Goal: Task Accomplishment & Management: Use online tool/utility

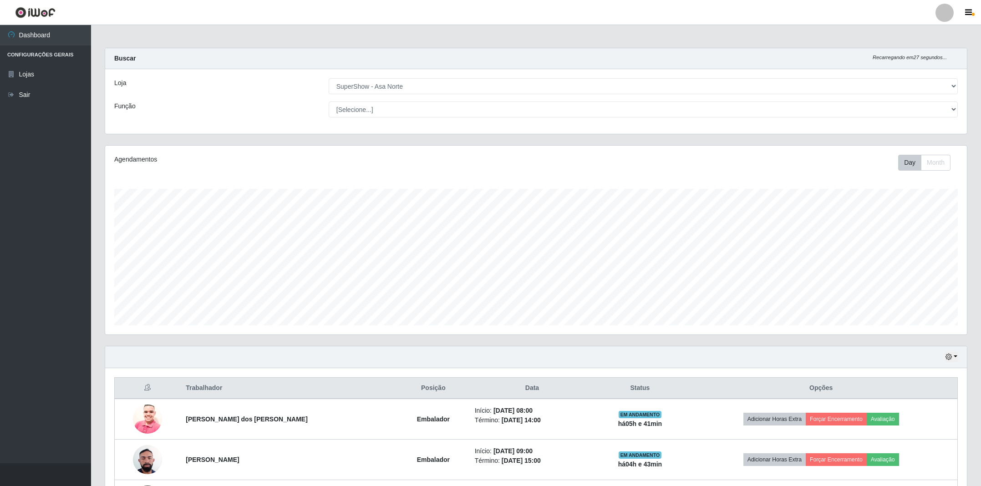
select select "71"
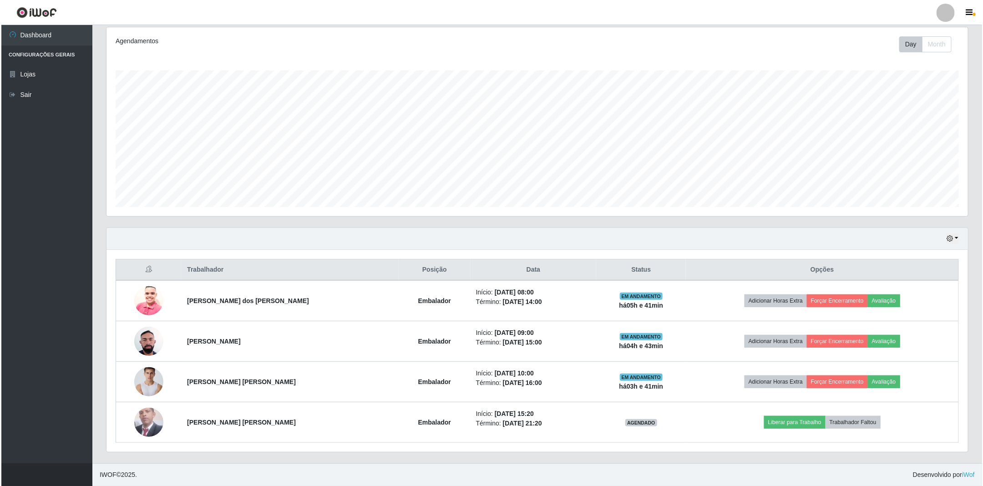
scroll to position [190, 861]
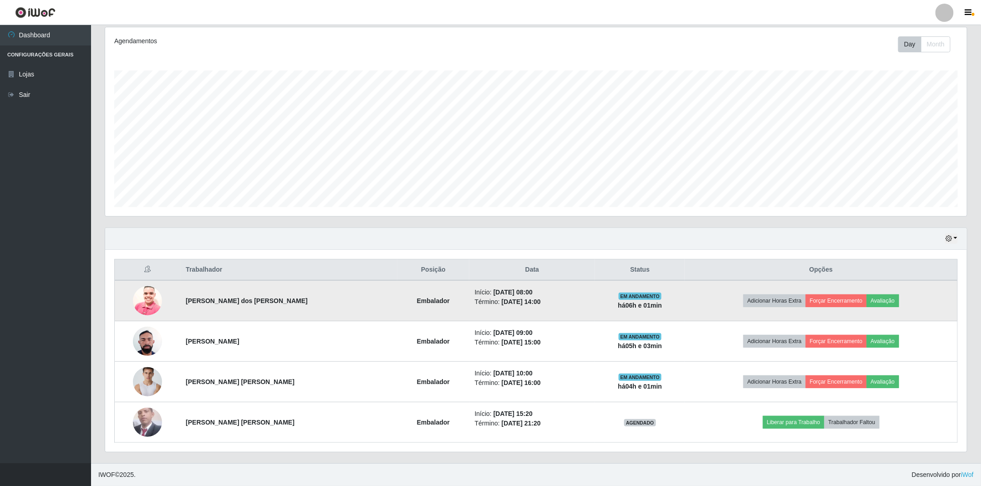
click at [639, 298] on span "EM ANDAMENTO" at bounding box center [640, 296] width 43 height 7
click at [508, 298] on time "[DATE] 14:00" at bounding box center [521, 301] width 39 height 7
click at [877, 298] on button "Avaliação" at bounding box center [883, 300] width 32 height 13
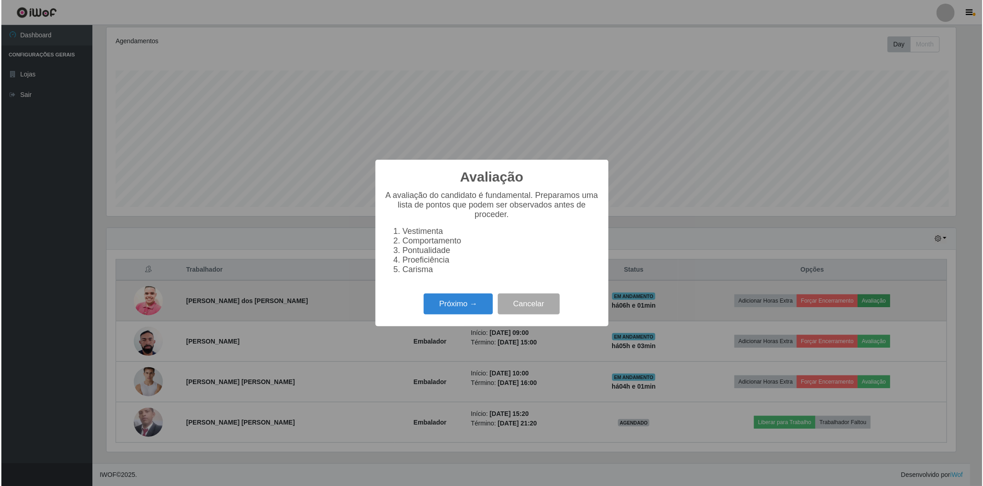
scroll to position [190, 852]
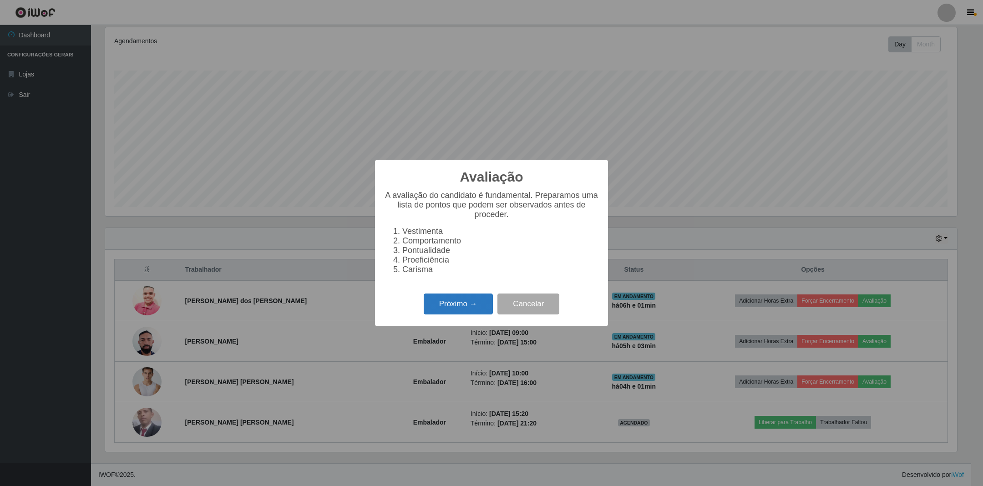
click at [476, 308] on button "Próximo →" at bounding box center [458, 304] width 69 height 21
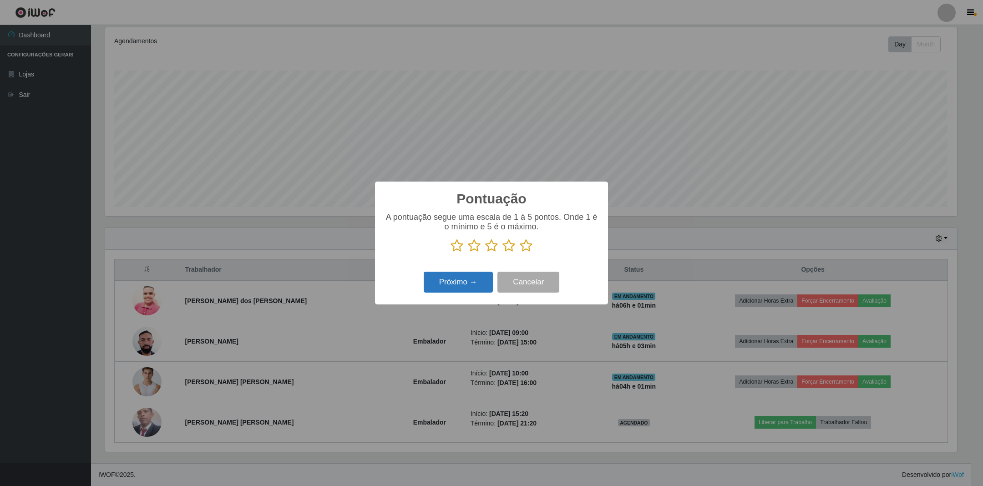
click at [462, 279] on button "Próximo →" at bounding box center [458, 282] width 69 height 21
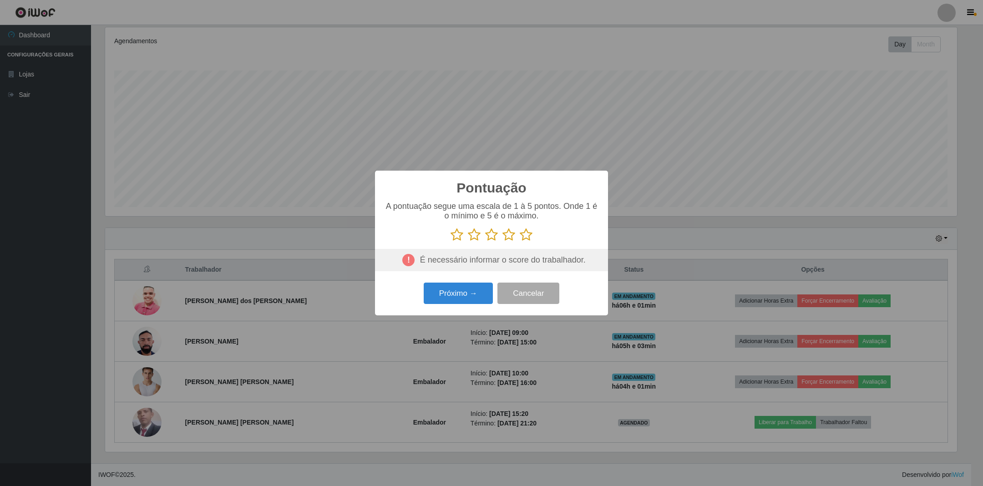
click at [526, 238] on icon at bounding box center [526, 235] width 13 height 14
click at [520, 242] on input "radio" at bounding box center [520, 242] width 0 height 0
click at [459, 295] on button "Próximo →" at bounding box center [458, 293] width 69 height 21
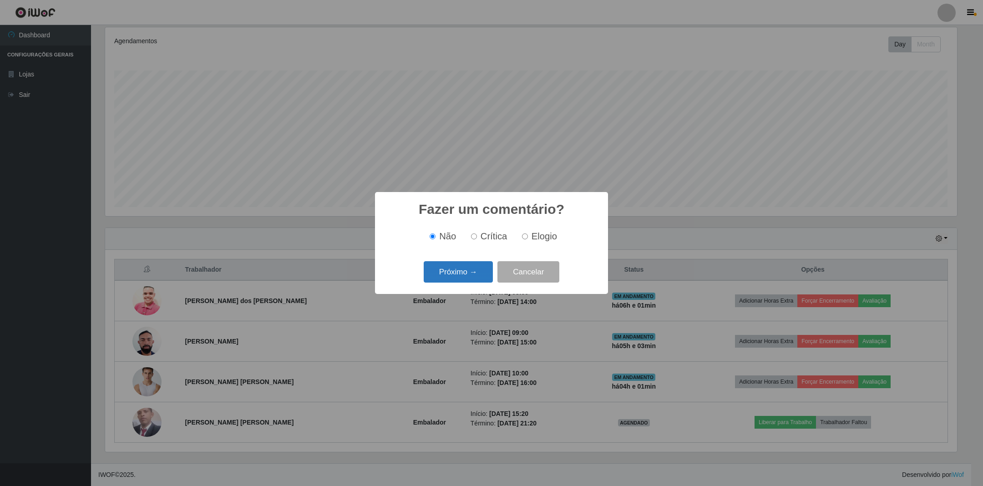
click at [465, 269] on button "Próximo →" at bounding box center [458, 271] width 69 height 21
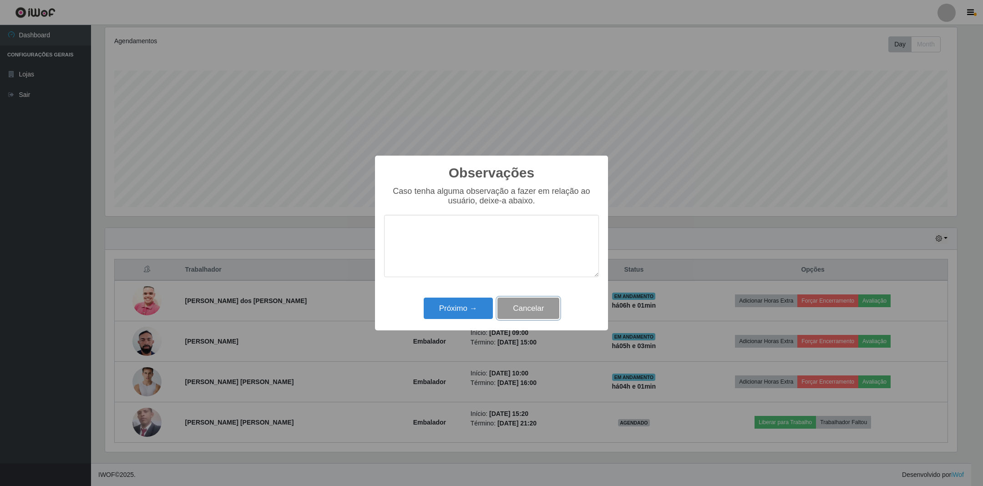
click at [533, 313] on button "Cancelar" at bounding box center [528, 308] width 62 height 21
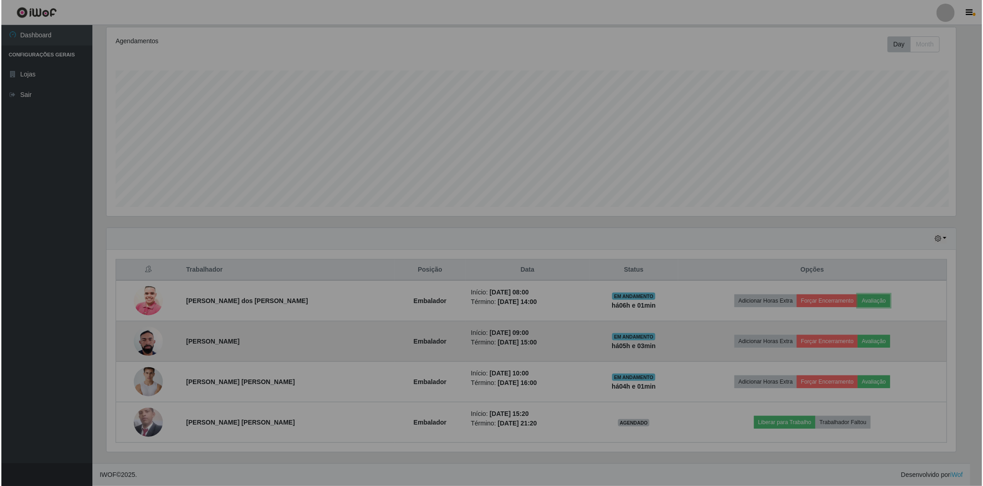
scroll to position [190, 861]
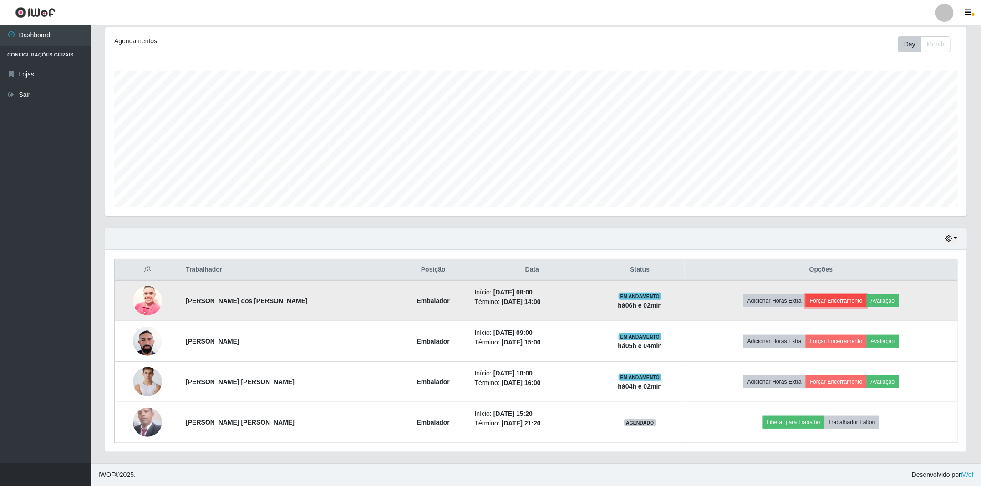
click at [818, 302] on button "Forçar Encerramento" at bounding box center [836, 300] width 61 height 13
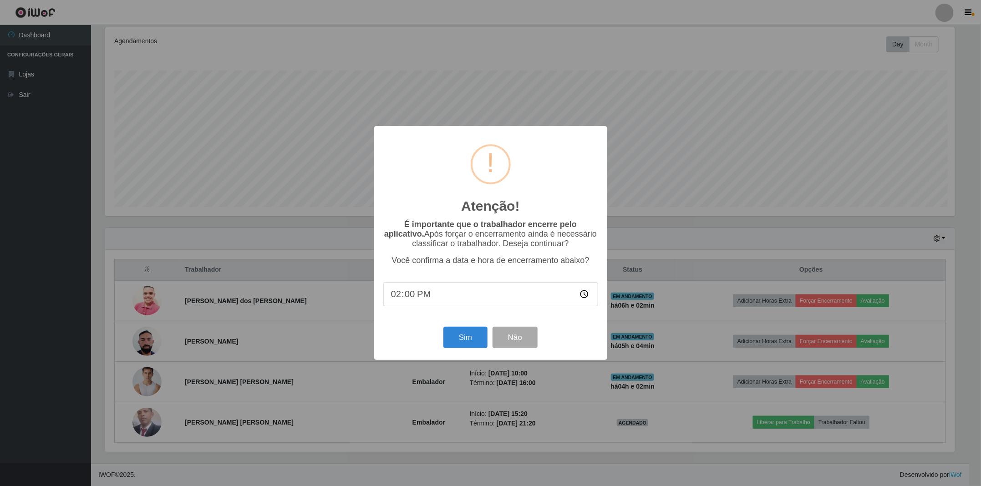
scroll to position [190, 852]
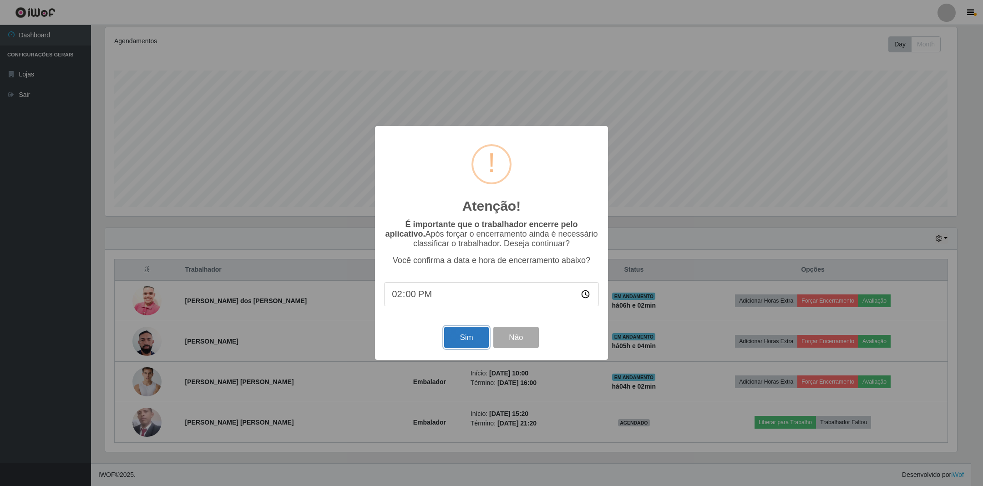
click at [471, 339] on button "Sim" at bounding box center [466, 337] width 44 height 21
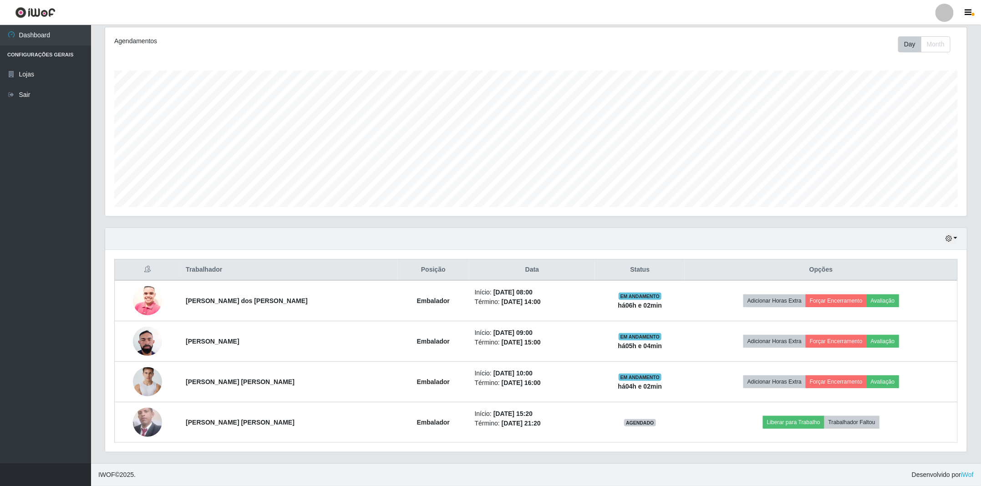
scroll to position [190, 863]
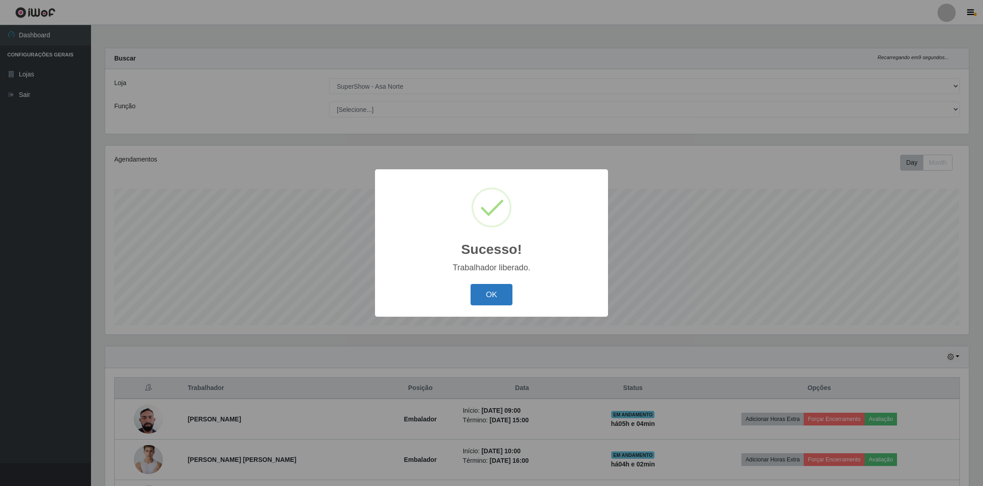
click at [492, 294] on button "OK" at bounding box center [492, 294] width 42 height 21
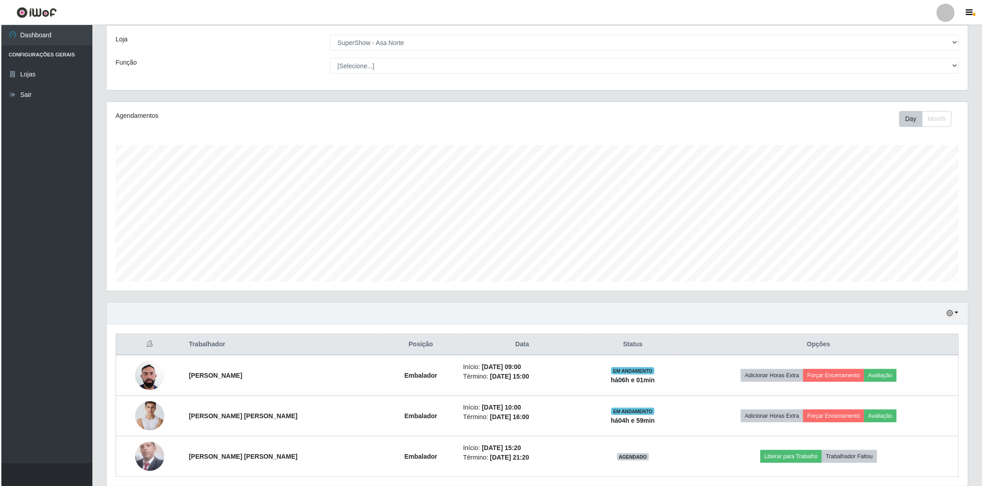
scroll to position [68, 0]
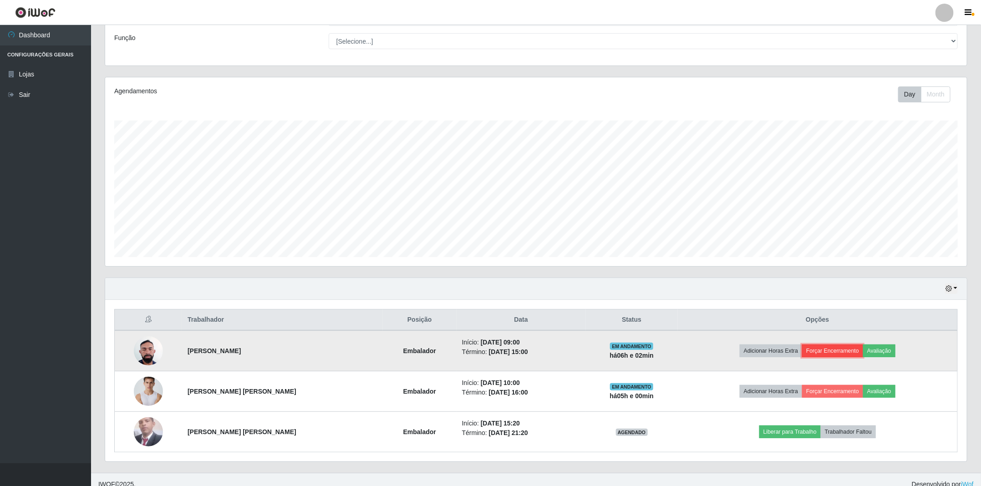
click at [845, 355] on button "Forçar Encerramento" at bounding box center [832, 351] width 61 height 13
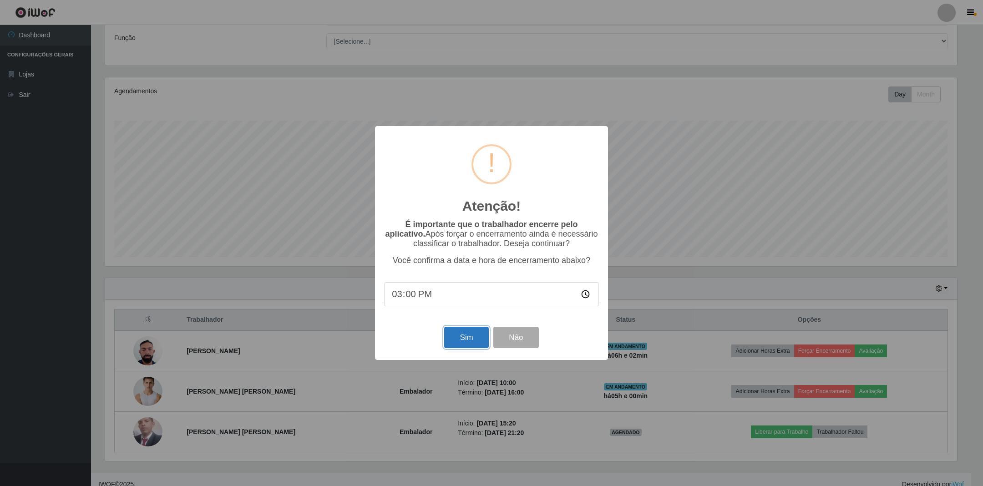
click at [460, 337] on button "Sim" at bounding box center [466, 337] width 44 height 21
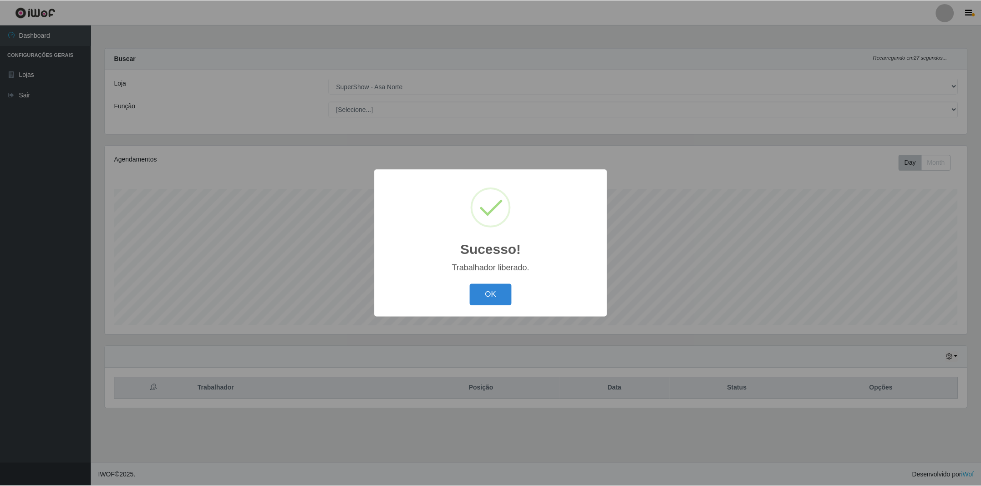
scroll to position [190, 863]
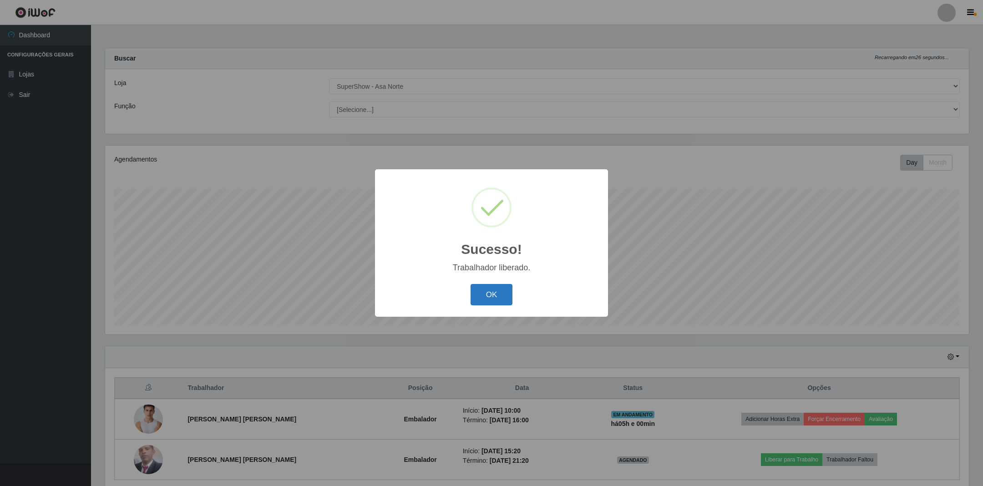
click at [500, 294] on button "OK" at bounding box center [492, 294] width 42 height 21
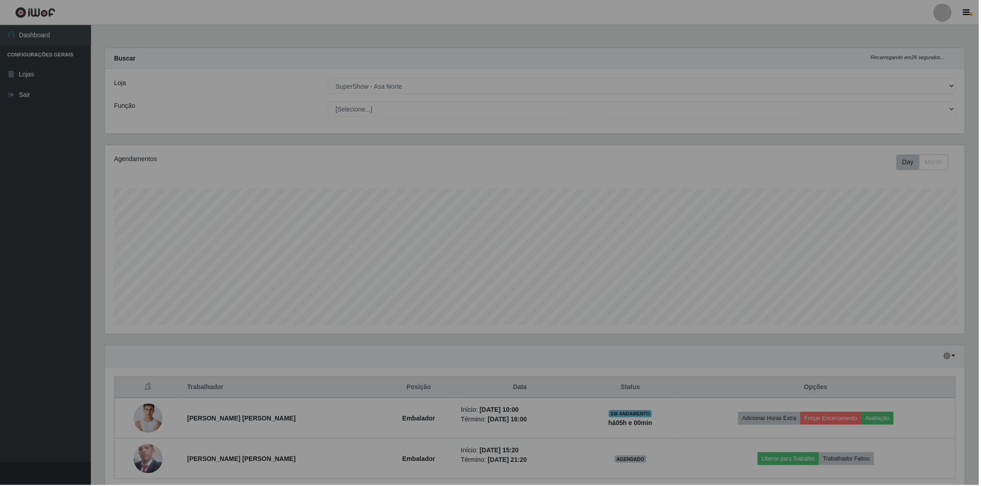
scroll to position [454959, 454286]
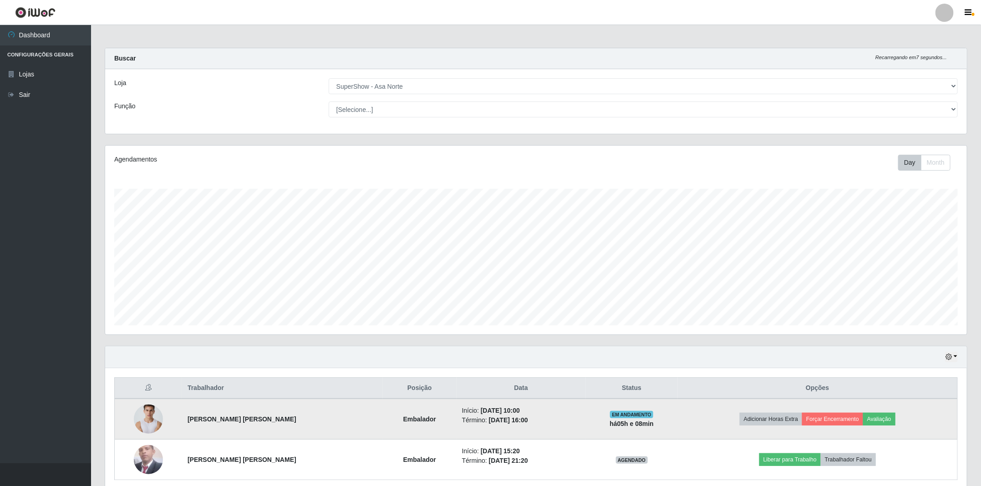
click at [152, 421] on img at bounding box center [148, 419] width 29 height 44
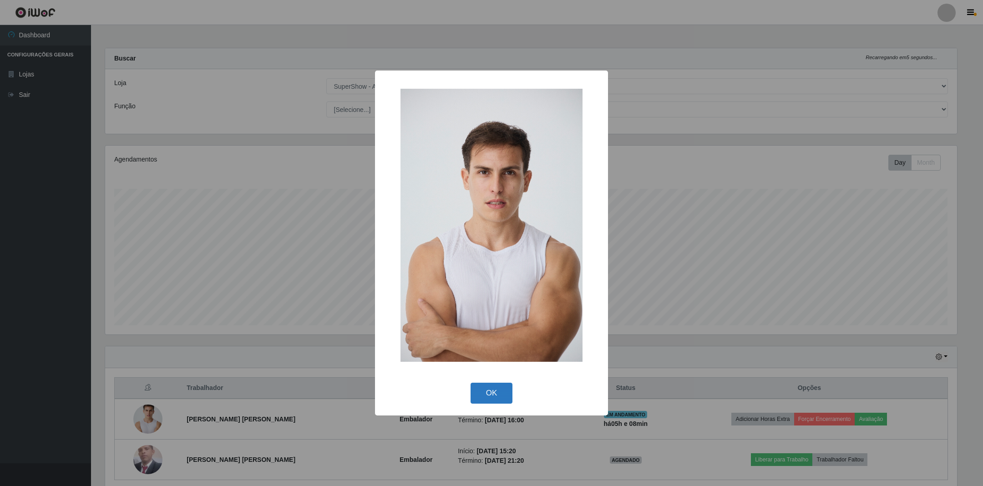
click at [492, 389] on button "OK" at bounding box center [492, 393] width 42 height 21
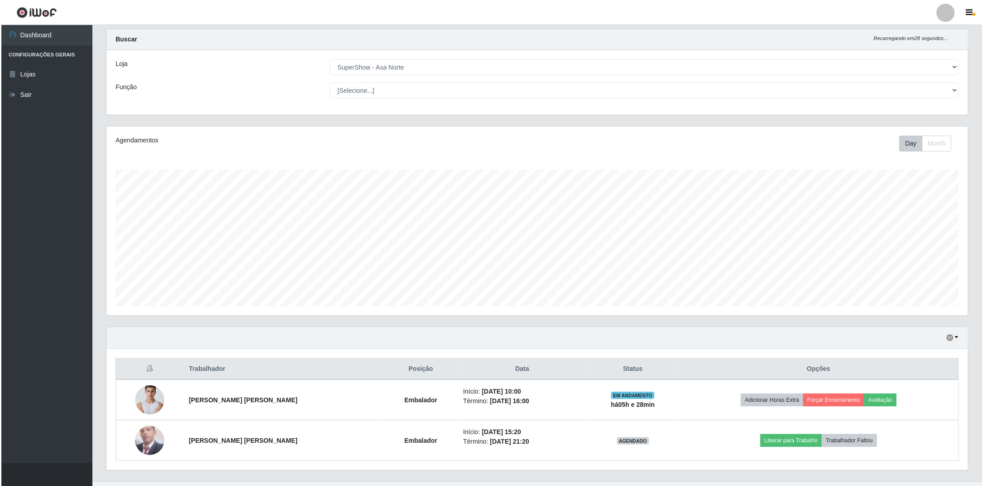
scroll to position [0, 0]
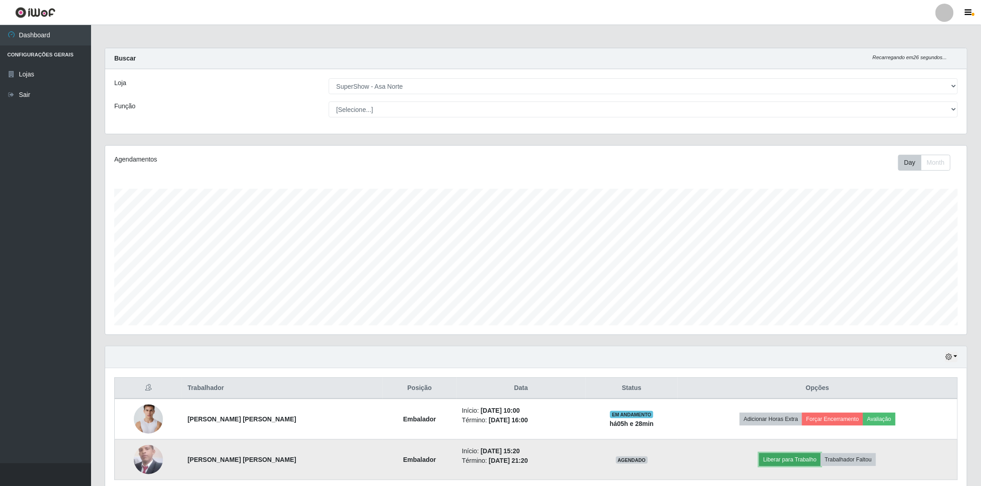
click at [792, 464] on button "Liberar para Trabalho" at bounding box center [789, 459] width 61 height 13
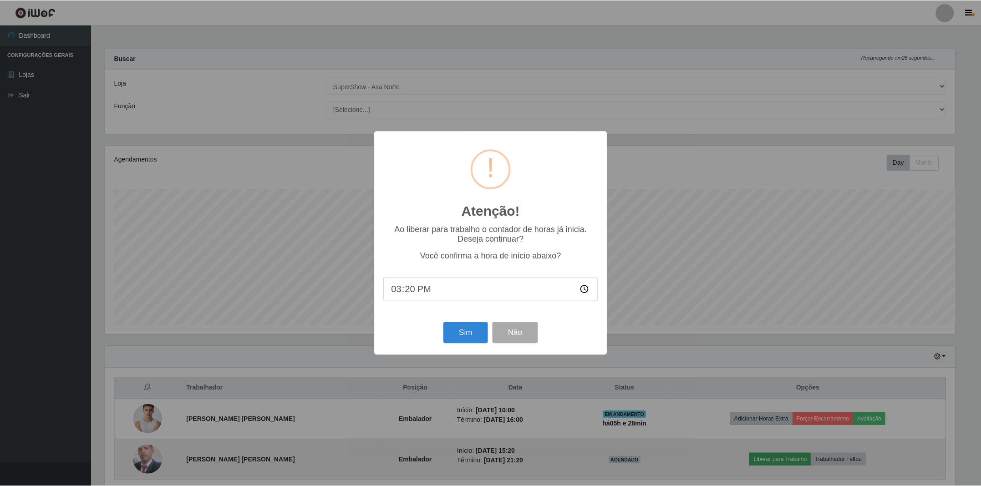
scroll to position [190, 852]
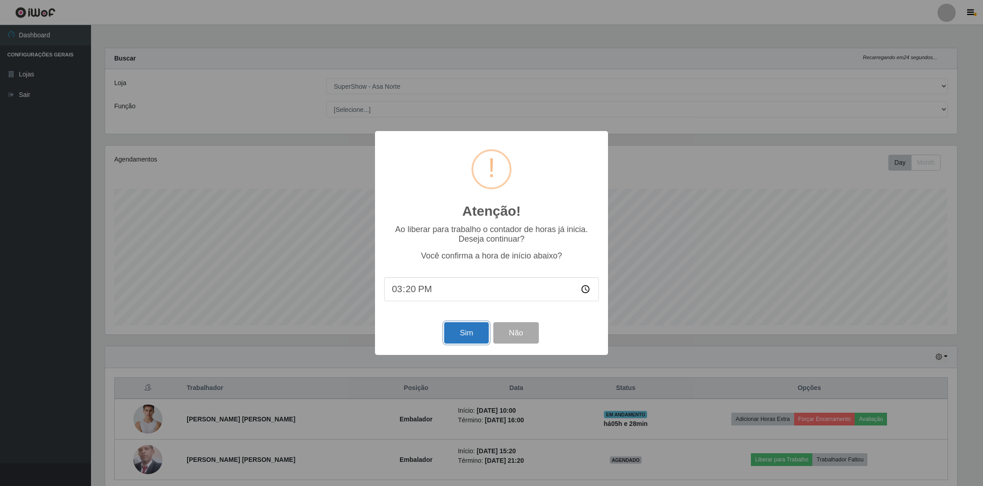
click at [471, 329] on button "Sim" at bounding box center [466, 332] width 44 height 21
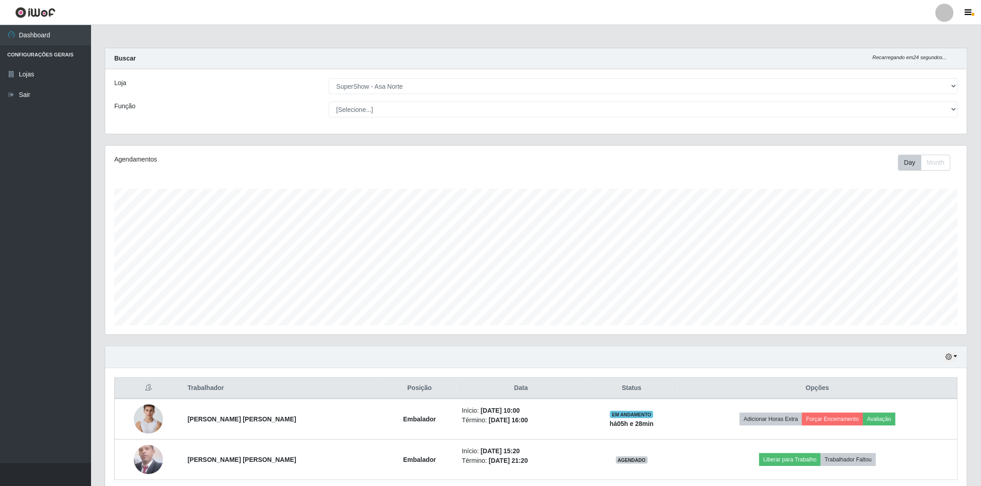
scroll to position [190, 863]
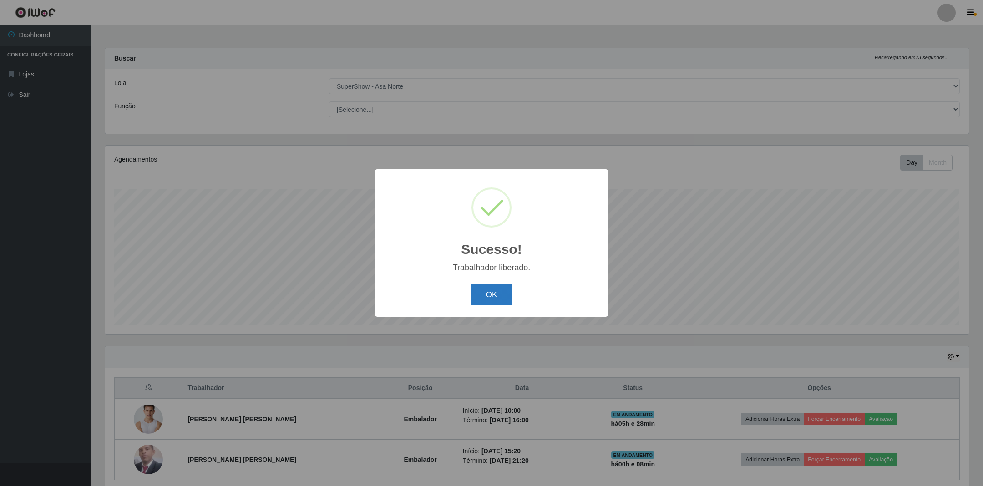
click at [497, 294] on button "OK" at bounding box center [492, 294] width 42 height 21
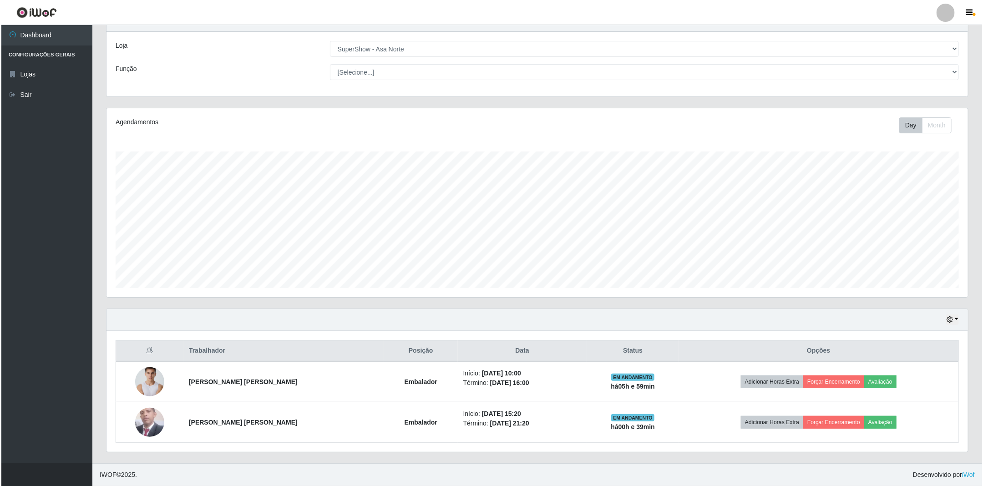
scroll to position [40, 0]
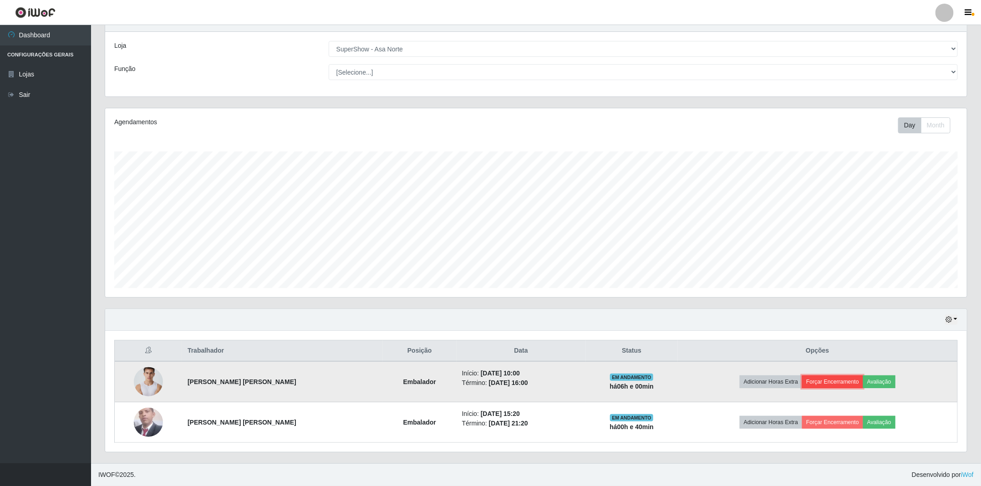
click at [833, 375] on button "Forçar Encerramento" at bounding box center [832, 381] width 61 height 13
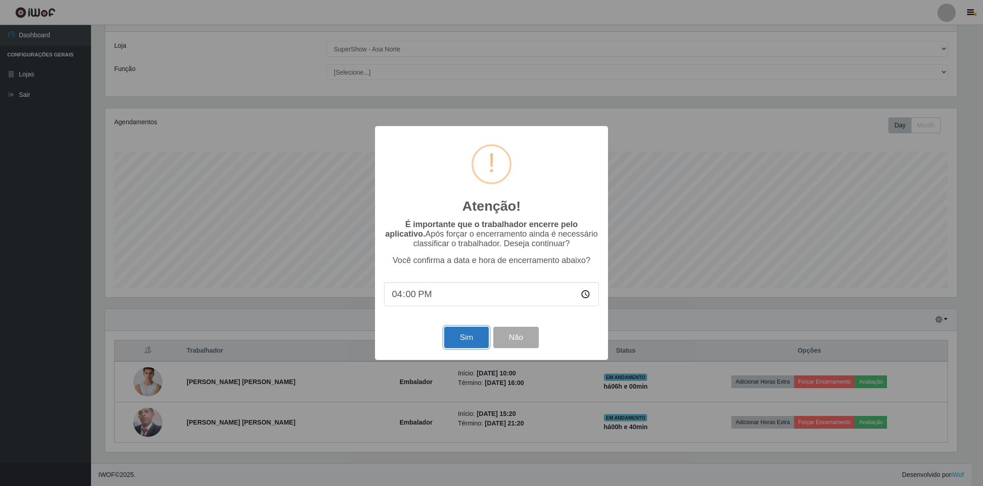
click at [463, 341] on button "Sim" at bounding box center [466, 337] width 44 height 21
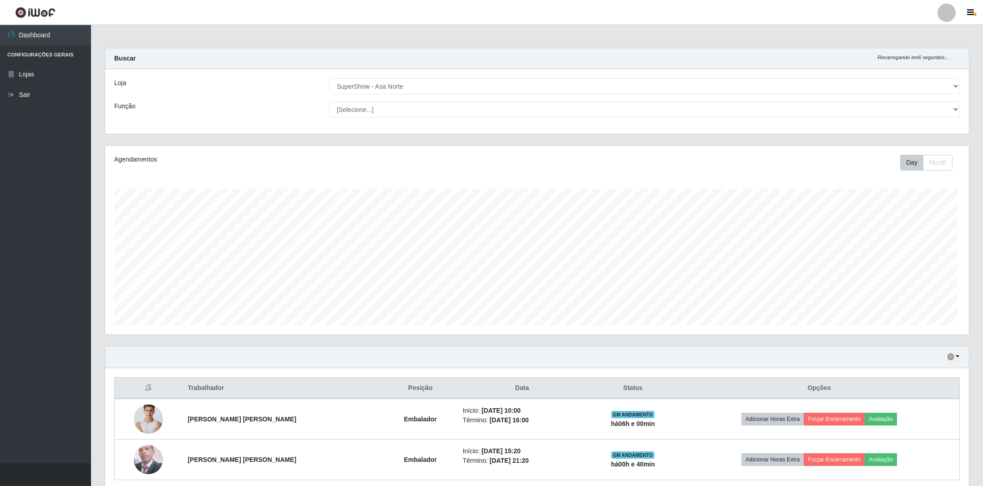
scroll to position [190, 863]
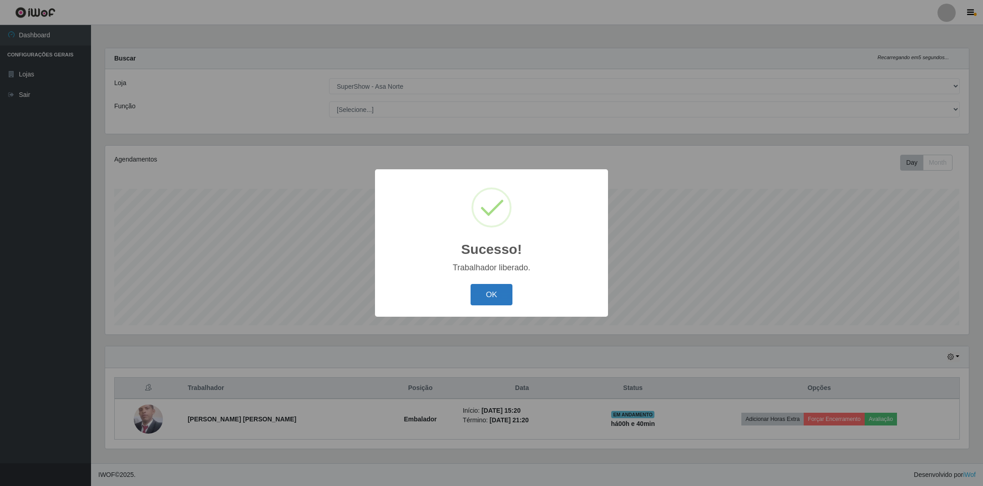
click at [494, 295] on button "OK" at bounding box center [492, 294] width 42 height 21
